Goal: Task Accomplishment & Management: Manage account settings

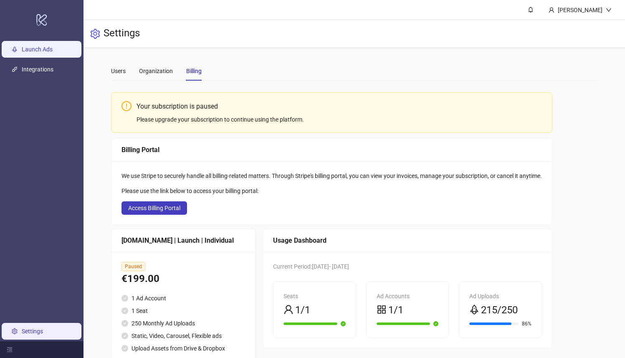
click at [49, 51] on link "Launch Ads" at bounding box center [37, 49] width 31 height 7
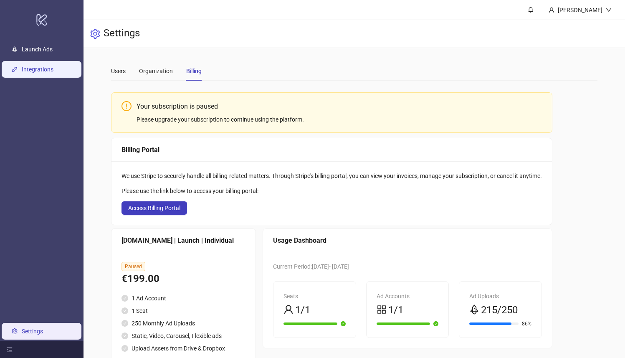
click at [49, 67] on link "Integrations" at bounding box center [38, 69] width 32 height 7
